Goal: Transaction & Acquisition: Purchase product/service

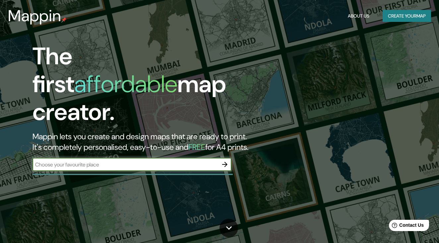
click at [141, 161] on input "text" at bounding box center [126, 165] width 186 height 8
type input "B"
type input "BARRAMQUILLA"
click at [224, 161] on icon "button" at bounding box center [225, 165] width 8 height 8
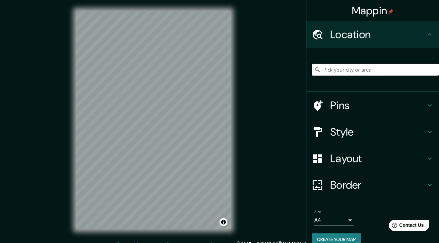
click at [371, 69] on input "Pick your city or area" at bounding box center [375, 70] width 127 height 12
click at [407, 71] on input "[GEOGRAPHIC_DATA], [GEOGRAPHIC_DATA], [GEOGRAPHIC_DATA]" at bounding box center [375, 70] width 127 height 12
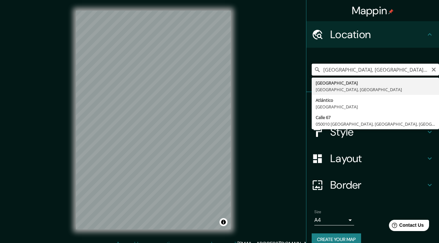
type input "[GEOGRAPHIC_DATA], [GEOGRAPHIC_DATA], [GEOGRAPHIC_DATA]"
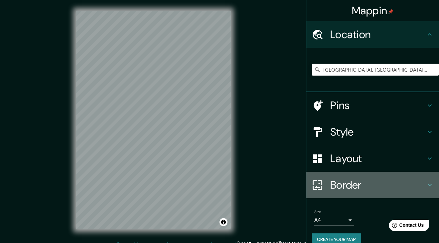
click at [431, 185] on icon at bounding box center [430, 185] width 8 height 8
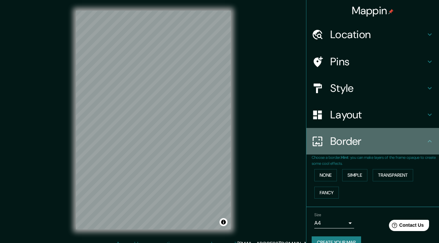
click at [422, 150] on div "Border" at bounding box center [373, 141] width 133 height 27
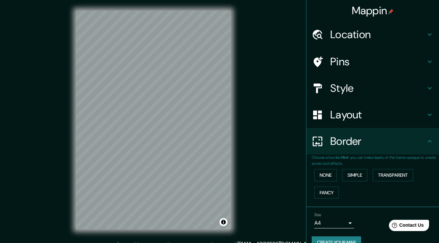
click at [429, 85] on icon at bounding box center [430, 88] width 8 height 8
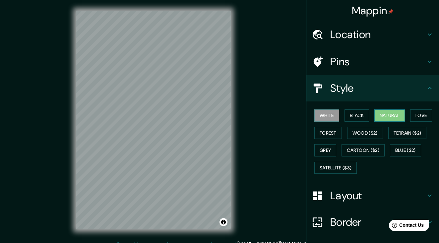
click at [384, 118] on button "Natural" at bounding box center [390, 116] width 31 height 12
click at [419, 114] on button "Love" at bounding box center [422, 116] width 22 height 12
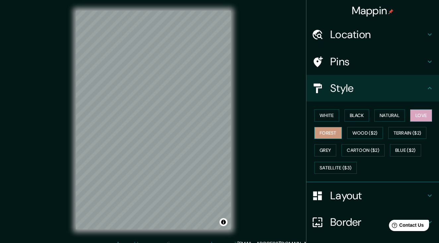
click at [327, 133] on button "Forest" at bounding box center [329, 133] width 28 height 12
click at [331, 148] on button "Grey" at bounding box center [326, 150] width 22 height 12
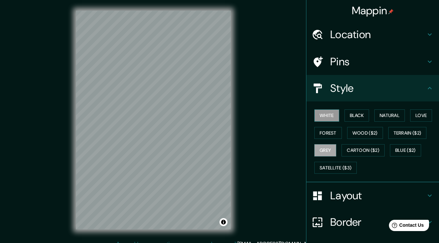
click at [332, 117] on button "White" at bounding box center [327, 116] width 25 height 12
click at [361, 110] on button "Black" at bounding box center [357, 116] width 25 height 12
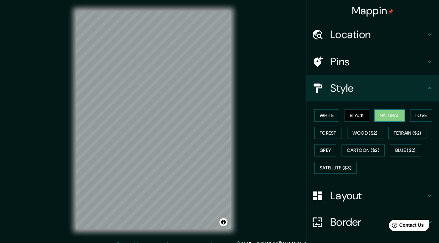
click at [389, 112] on button "Natural" at bounding box center [390, 116] width 31 height 12
click at [424, 116] on button "Love" at bounding box center [422, 116] width 22 height 12
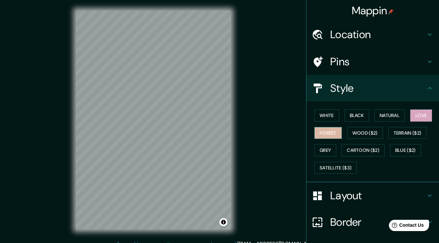
click at [324, 134] on button "Forest" at bounding box center [329, 133] width 28 height 12
click at [327, 147] on button "Grey" at bounding box center [326, 150] width 22 height 12
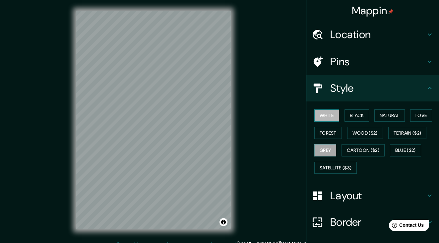
click at [326, 117] on button "White" at bounding box center [327, 116] width 25 height 12
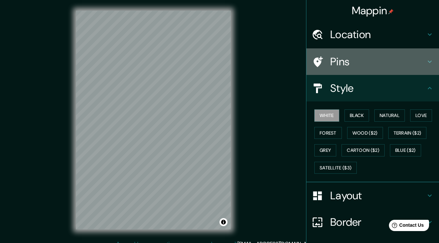
click at [341, 62] on h4 "Pins" at bounding box center [379, 61] width 96 height 13
